Goal: Information Seeking & Learning: Learn about a topic

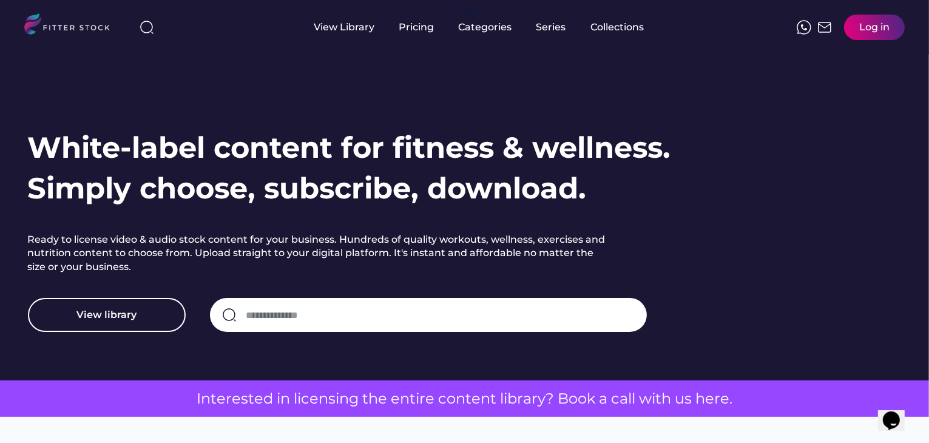
scroll to position [50, 0]
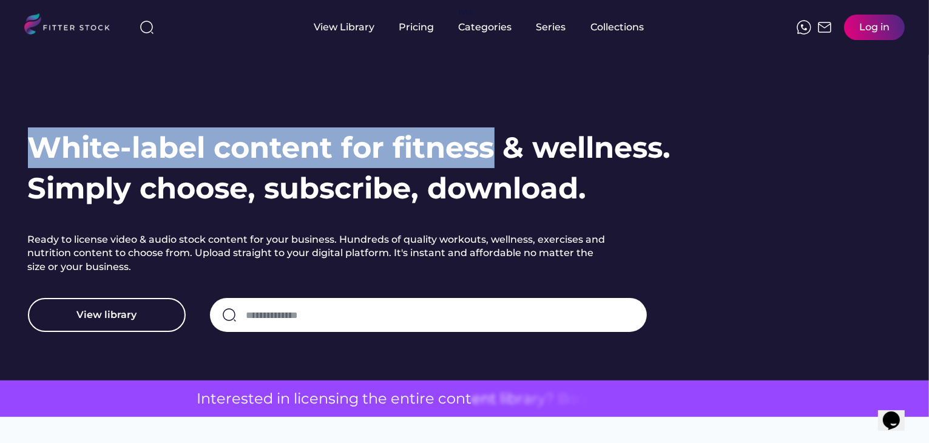
drag, startPoint x: 44, startPoint y: 143, endPoint x: 493, endPoint y: 140, distance: 449.1
click at [493, 140] on h1 "White-label content for fitness & wellness. Simply choose, subscribe, download." at bounding box center [349, 167] width 643 height 81
copy h1 "White-label content for fitness"
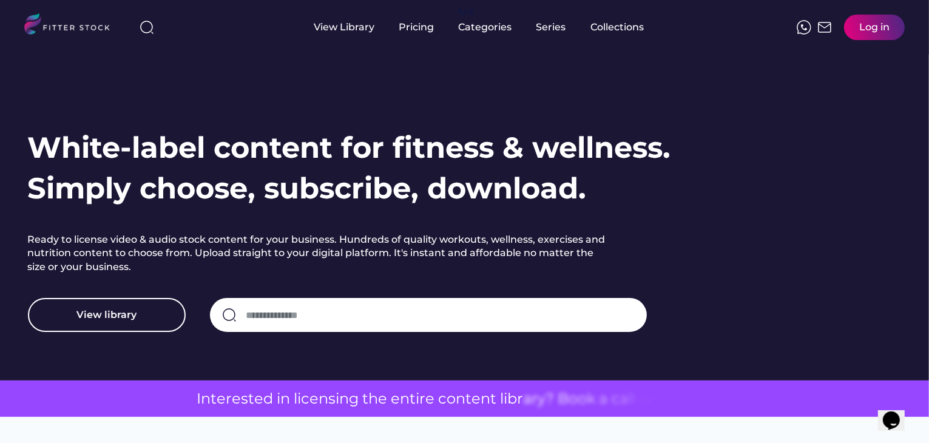
click at [83, 236] on h2 "Ready to license video & audio stock content for your business. Hundreds of qua…" at bounding box center [319, 253] width 583 height 41
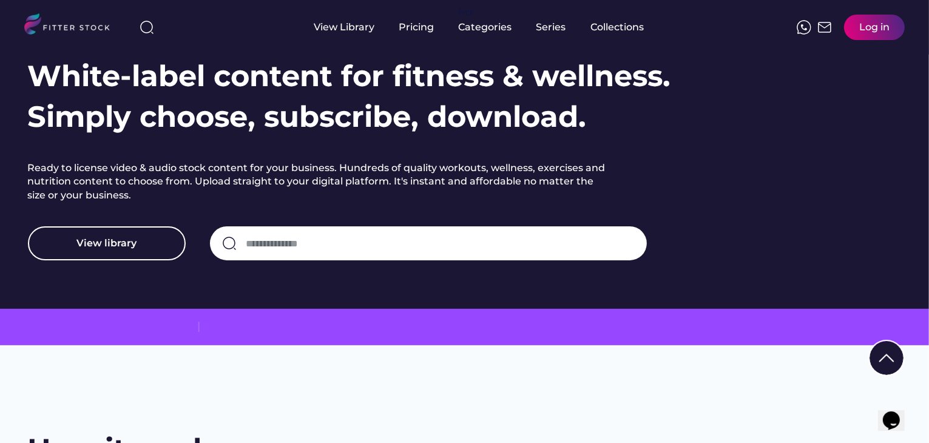
scroll to position [111, 0]
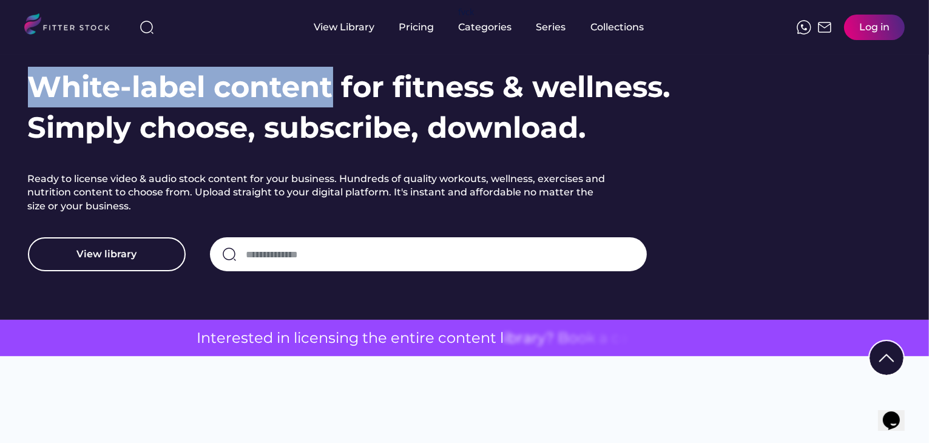
drag, startPoint x: 33, startPoint y: 85, endPoint x: 333, endPoint y: 87, distance: 299.8
click at [333, 87] on h1 "White-label content for fitness & wellness. Simply choose, subscribe, download." at bounding box center [349, 107] width 643 height 81
copy h1 "White-label content"
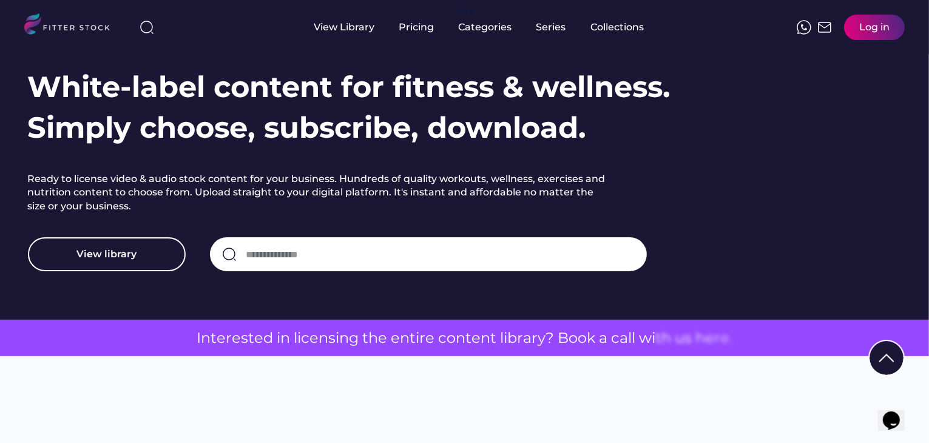
click at [700, 181] on div "White-label content for fitness & wellness. Simply choose, subscribe, download.…" at bounding box center [465, 169] width 874 height 205
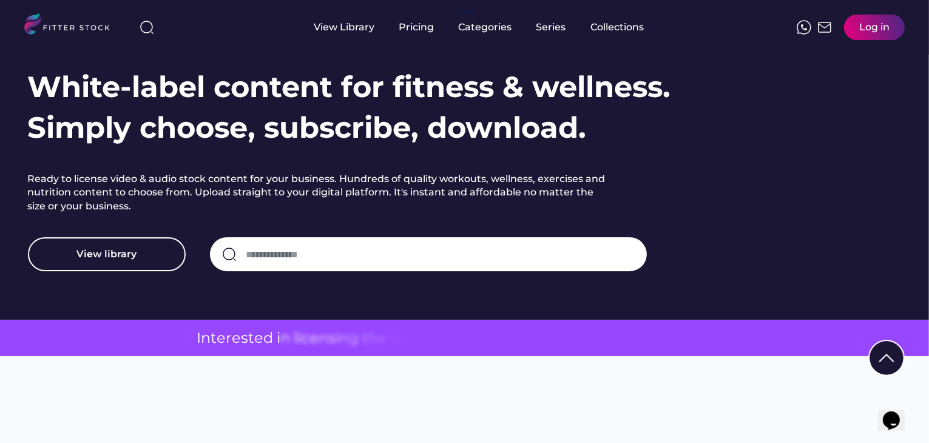
click at [357, 83] on h1 "White-label content for fitness & wellness. Simply choose, subscribe, download." at bounding box center [349, 107] width 643 height 81
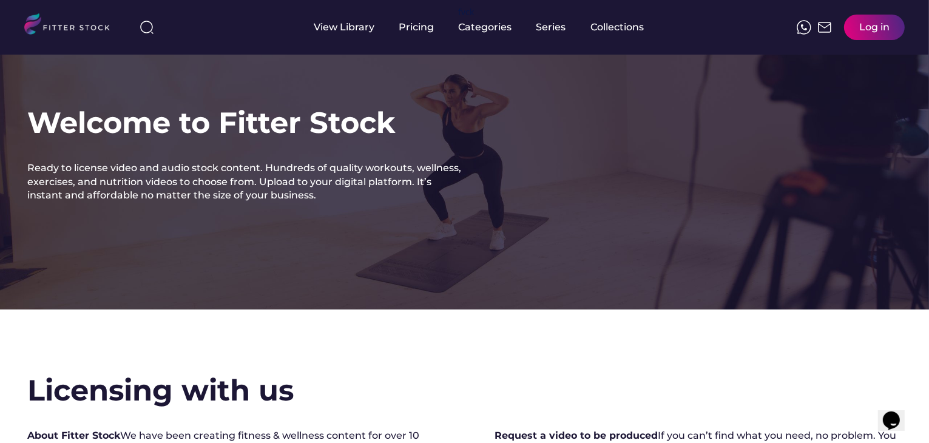
click at [89, 23] on img at bounding box center [72, 25] width 96 height 25
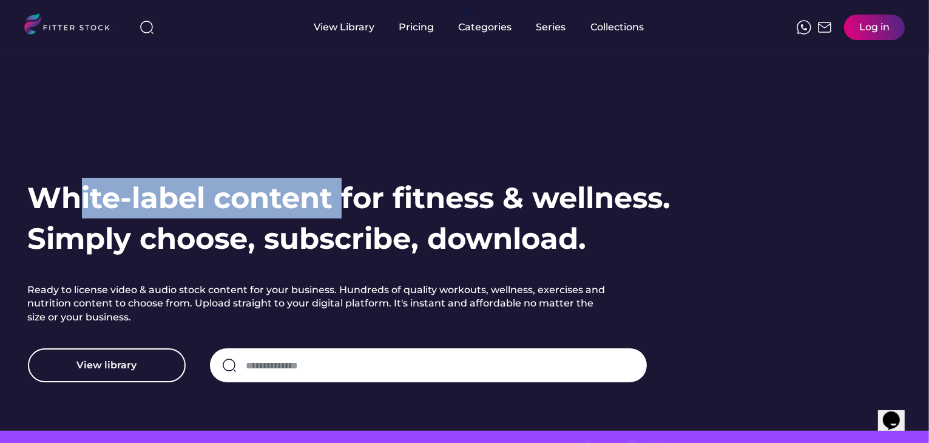
drag, startPoint x: 339, startPoint y: 197, endPoint x: 76, endPoint y: 193, distance: 262.2
click at [76, 193] on h1 "White-label content for fitness & wellness. Simply choose, subscribe, download." at bounding box center [349, 218] width 643 height 81
click at [158, 196] on h1 "White-label content for fitness & wellness. Simply choose, subscribe, download." at bounding box center [349, 218] width 643 height 81
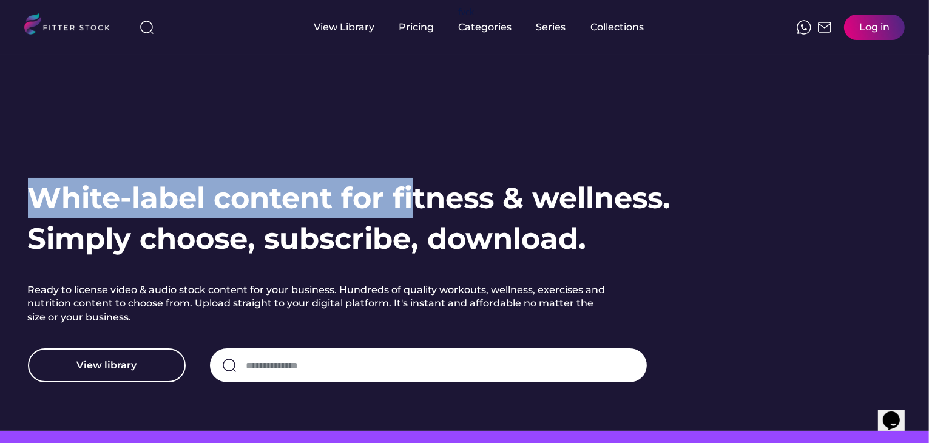
drag, startPoint x: 32, startPoint y: 195, endPoint x: 413, endPoint y: 209, distance: 381.4
click at [413, 209] on h1 "White-label content for fitness & wellness. Simply choose, subscribe, download." at bounding box center [349, 218] width 643 height 81
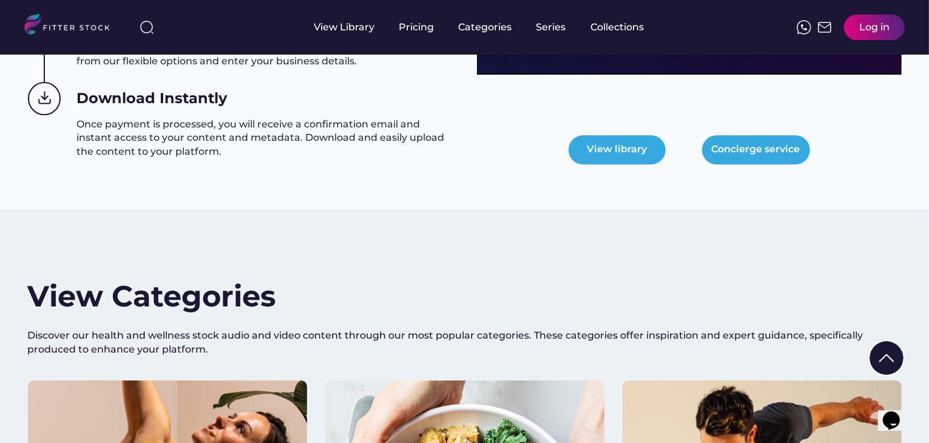
scroll to position [777, 0]
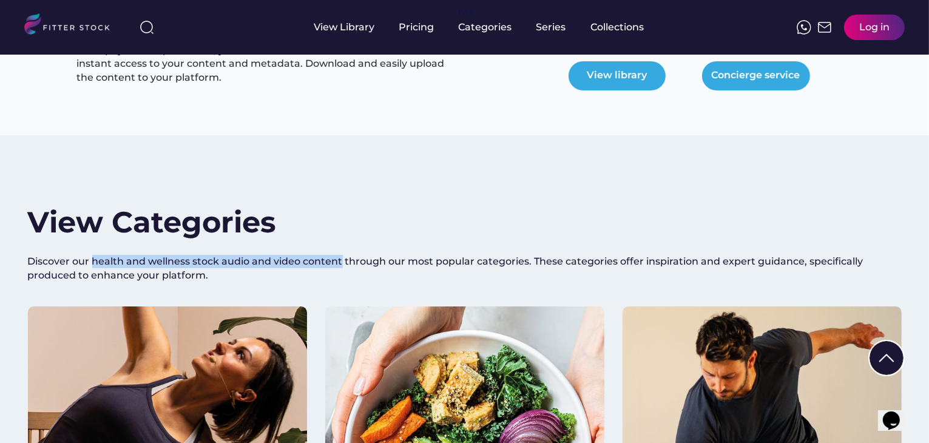
drag, startPoint x: 94, startPoint y: 264, endPoint x: 342, endPoint y: 257, distance: 247.7
click at [342, 257] on div "Discover our health and wellness stock audio and video content through our most…" at bounding box center [465, 268] width 874 height 27
copy div "health and wellness stock audio and video content"
